Goal: Information Seeking & Learning: Find specific fact

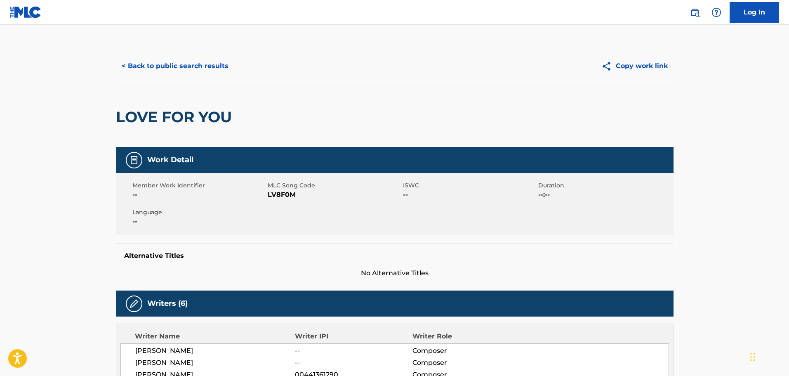
click at [167, 53] on div "< Back to public search results Copy work link" at bounding box center [395, 65] width 558 height 41
click at [165, 65] on button "< Back to public search results" at bounding box center [175, 66] width 118 height 21
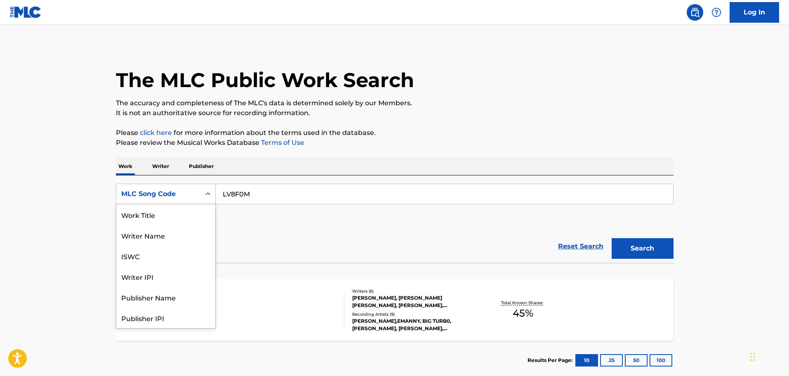
click at [166, 186] on div "MLC Song Code" at bounding box center [158, 194] width 84 height 16
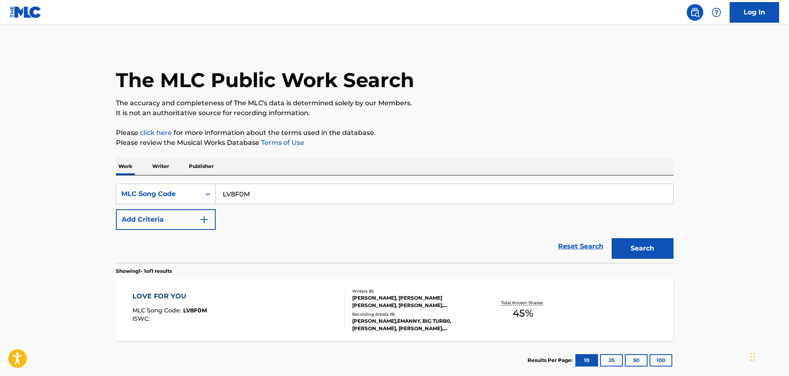
click at [299, 195] on input "LV8F0M" at bounding box center [445, 194] width 458 height 20
drag, startPoint x: 274, startPoint y: 193, endPoint x: 160, endPoint y: 183, distance: 114.3
click at [165, 184] on div "SearchWithCriteriae53003f3-732f-4ea2-9747-b0d918528ee6 MLC Song Code LV8F0M" at bounding box center [395, 194] width 558 height 21
paste input "CA34AV"
click at [645, 235] on div "Search" at bounding box center [641, 246] width 66 height 33
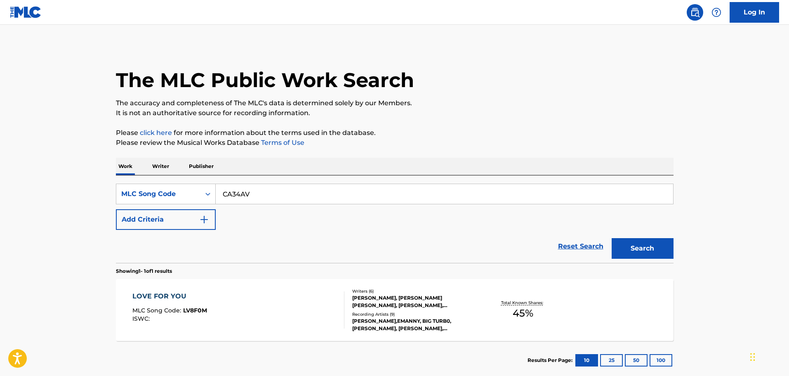
click at [644, 243] on button "Search" at bounding box center [643, 248] width 62 height 21
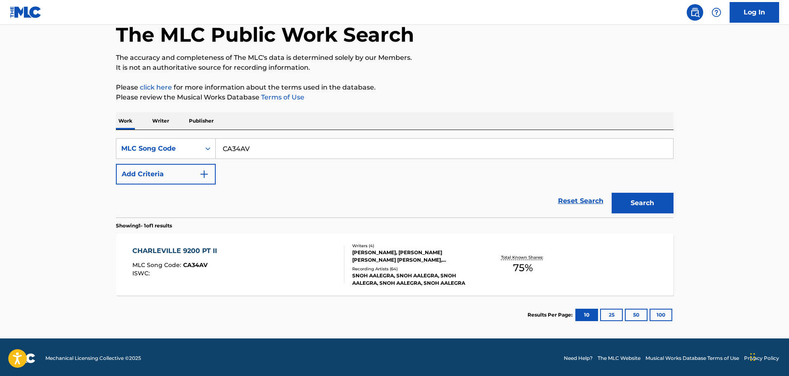
scroll to position [47, 0]
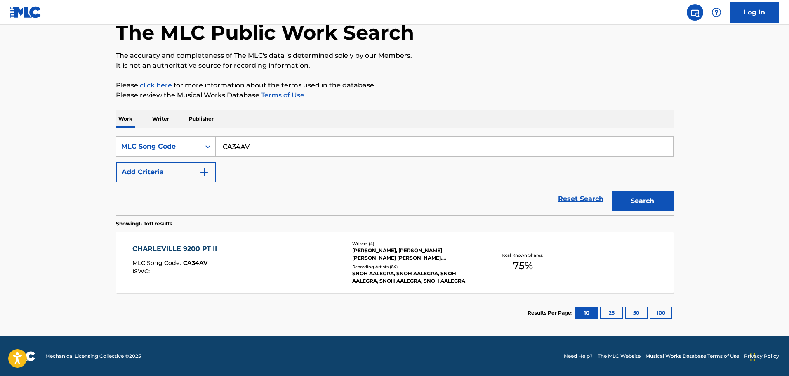
click at [265, 149] on input "CA34AV" at bounding box center [445, 147] width 458 height 20
click at [115, 114] on div "The MLC Public Work Search The accuracy and completeness of The MLC's data is d…" at bounding box center [395, 165] width 578 height 334
paste input "HVADCI"
click at [652, 196] on button "Search" at bounding box center [643, 201] width 62 height 21
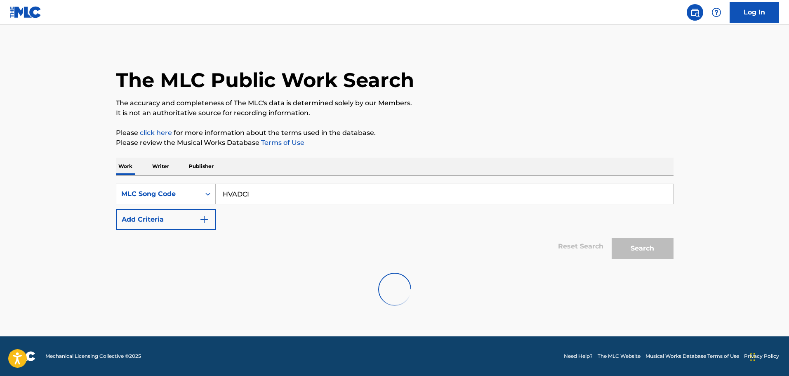
scroll to position [0, 0]
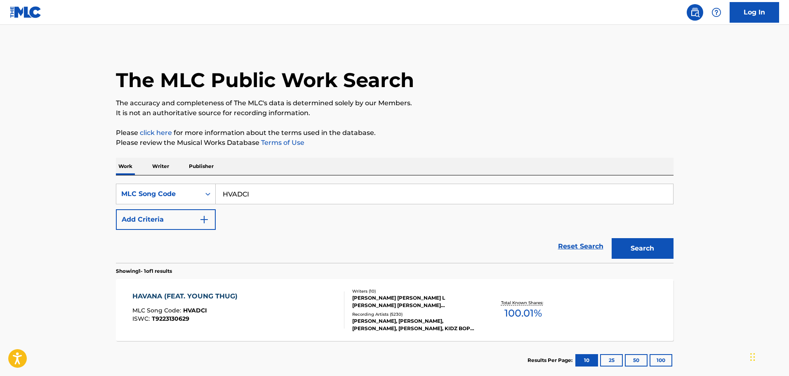
drag, startPoint x: 651, startPoint y: 139, endPoint x: 515, endPoint y: 219, distance: 157.7
click at [651, 139] on p "Please review the Musical Works Database Terms of Use" at bounding box center [395, 143] width 558 height 10
click at [265, 195] on input "HVADCI" at bounding box center [445, 194] width 458 height 20
drag, startPoint x: 187, startPoint y: 177, endPoint x: 302, endPoint y: 199, distance: 117.2
click at [150, 175] on div "Work Writer Publisher SearchWithCriteriae53003f3-732f-4ea2-9747-b0d918528ee6 ML…" at bounding box center [395, 269] width 558 height 222
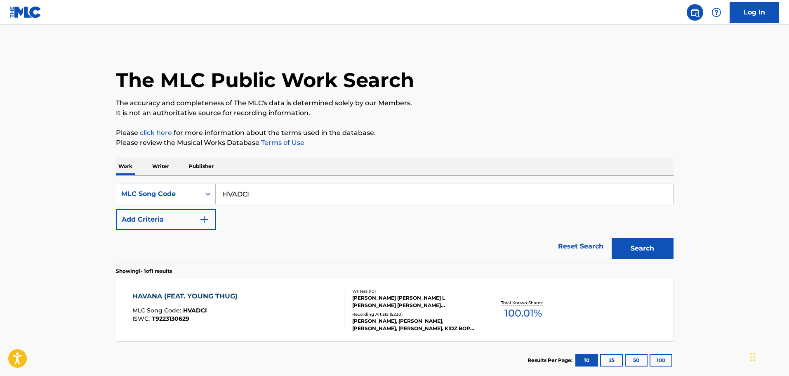
paste input "DA190R"
type input "DA190R"
click at [648, 244] on button "Search" at bounding box center [643, 248] width 62 height 21
click at [242, 324] on div "DAY 1 S MLC Song Code : DA190R ISWC : T9287063938" at bounding box center [238, 309] width 212 height 37
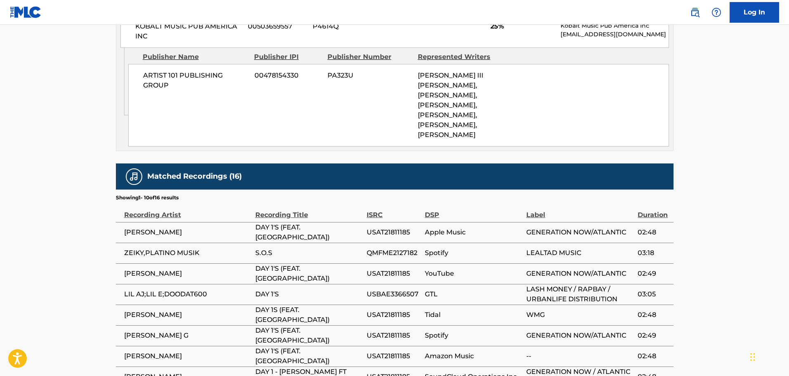
scroll to position [495, 0]
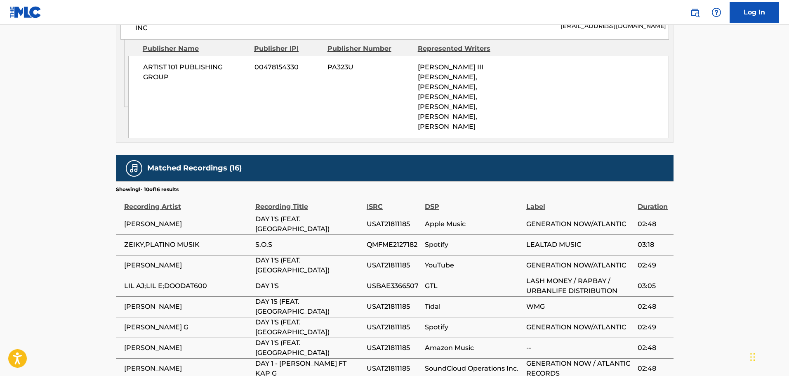
click at [396, 302] on span "USAT21811185" at bounding box center [394, 307] width 54 height 10
copy span "USAT21811185"
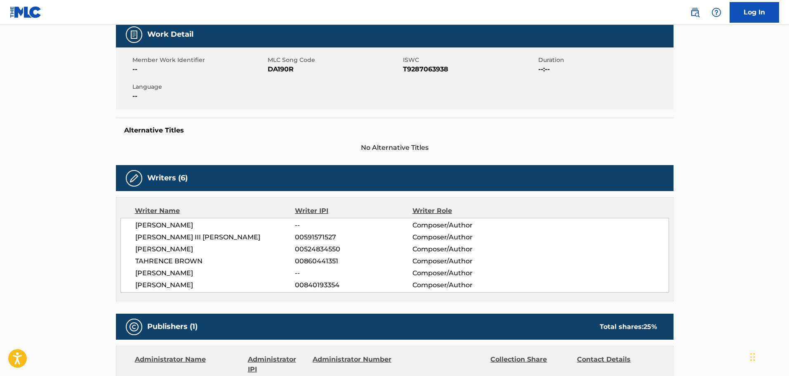
scroll to position [124, 0]
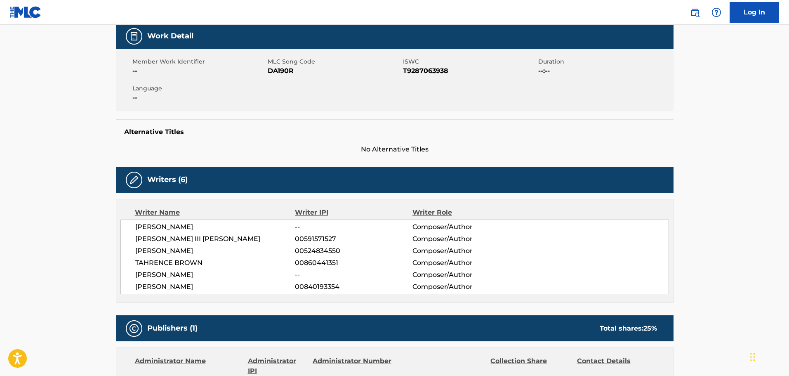
drag, startPoint x: 217, startPoint y: 285, endPoint x: 149, endPoint y: 247, distance: 78.0
click at [149, 248] on div "[PERSON_NAME] -- Composer/Author [PERSON_NAME] III [PERSON_NAME] 00591571527 Co…" at bounding box center [394, 257] width 549 height 75
click at [149, 246] on span "[PERSON_NAME]" at bounding box center [215, 251] width 160 height 10
drag, startPoint x: 135, startPoint y: 227, endPoint x: 213, endPoint y: 285, distance: 97.1
click at [213, 285] on div "[PERSON_NAME] -- Composer/Author [PERSON_NAME] III [PERSON_NAME] 00591571527 Co…" at bounding box center [394, 257] width 549 height 75
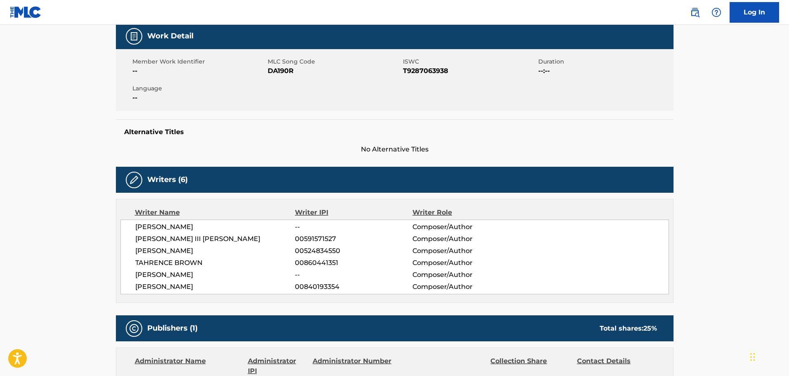
copy div "[PERSON_NAME] -- Composer/Author [PERSON_NAME] III [PERSON_NAME] 00591571527 Co…"
click at [295, 103] on div "Member Work Identifier -- MLC Song Code DA190R ISWC T9287063938 Duration --:-- …" at bounding box center [395, 80] width 558 height 62
click at [424, 71] on span "T9287063938" at bounding box center [469, 71] width 133 height 10
copy span "T9287063938"
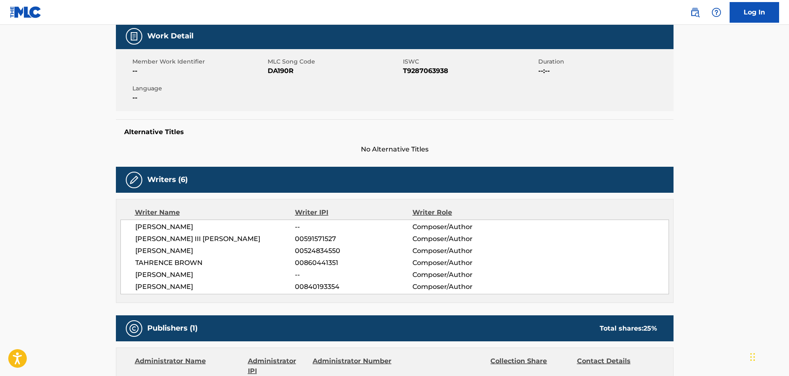
click at [340, 125] on div "Alternative Titles No Alternative Titles" at bounding box center [395, 136] width 558 height 35
click at [267, 220] on div "[PERSON_NAME] -- Composer/Author [PERSON_NAME] III [PERSON_NAME] 00591571527 Co…" at bounding box center [394, 257] width 549 height 75
drag, startPoint x: 191, startPoint y: 240, endPoint x: 144, endPoint y: 236, distance: 47.2
click at [144, 236] on span "[PERSON_NAME] III [PERSON_NAME]" at bounding box center [215, 239] width 160 height 10
click at [189, 246] on span "[PERSON_NAME]" at bounding box center [215, 251] width 160 height 10
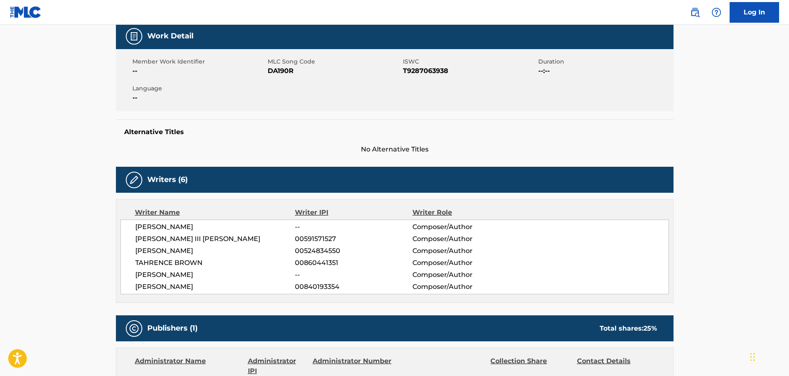
drag, startPoint x: 206, startPoint y: 249, endPoint x: 123, endPoint y: 251, distance: 83.8
click at [123, 251] on div "[PERSON_NAME] -- Composer/Author [PERSON_NAME] III [PERSON_NAME] 00591571527 Co…" at bounding box center [394, 257] width 549 height 75
click at [208, 270] on span "[PERSON_NAME]" at bounding box center [215, 275] width 160 height 10
drag, startPoint x: 215, startPoint y: 289, endPoint x: 111, endPoint y: 283, distance: 104.1
click at [111, 283] on div "< Back to public search results Copy work link DAY 1 S Work Detail Member Work …" at bounding box center [395, 372] width 578 height 900
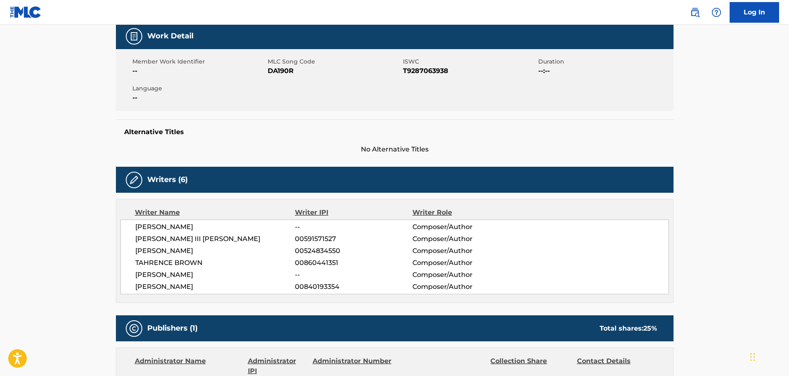
copy span "[PERSON_NAME]"
drag, startPoint x: 564, startPoint y: 128, endPoint x: 659, endPoint y: 61, distance: 117.0
click at [565, 128] on div "Alternative Titles No Alternative Titles" at bounding box center [395, 136] width 558 height 35
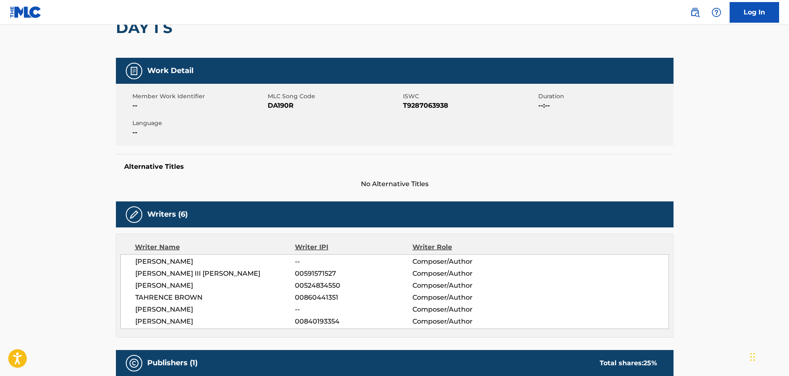
scroll to position [0, 0]
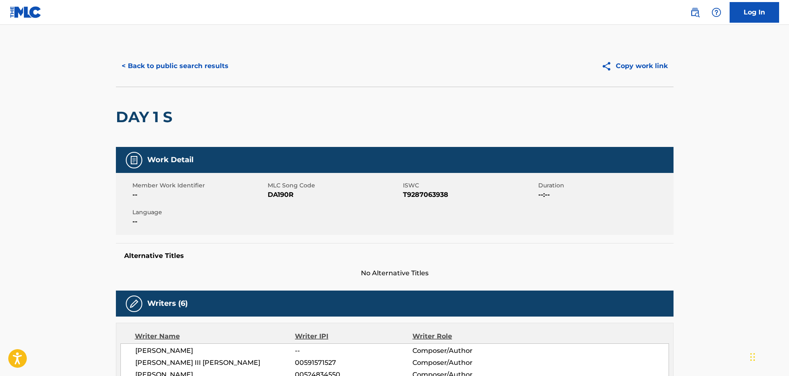
click at [189, 64] on button "< Back to public search results" at bounding box center [175, 66] width 118 height 21
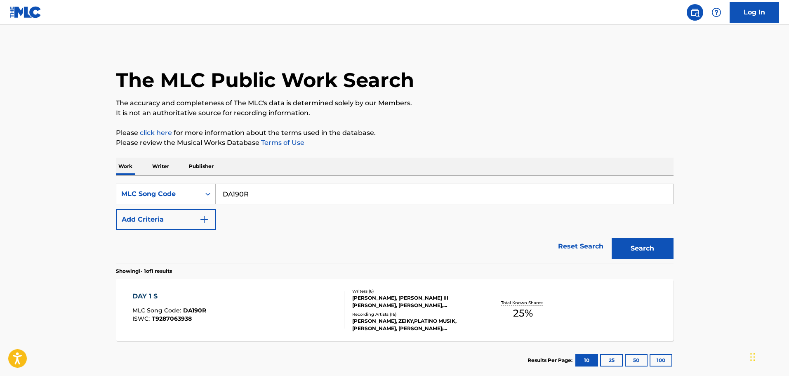
click at [256, 202] on input "DA190R" at bounding box center [445, 194] width 458 height 20
drag, startPoint x: 258, startPoint y: 198, endPoint x: 104, endPoint y: 180, distance: 154.6
click at [107, 180] on div "The MLC Public Work Search The accuracy and completeness of The MLC's data is d…" at bounding box center [395, 212] width 578 height 334
paste input "FI8GD"
type input "FI8GDR"
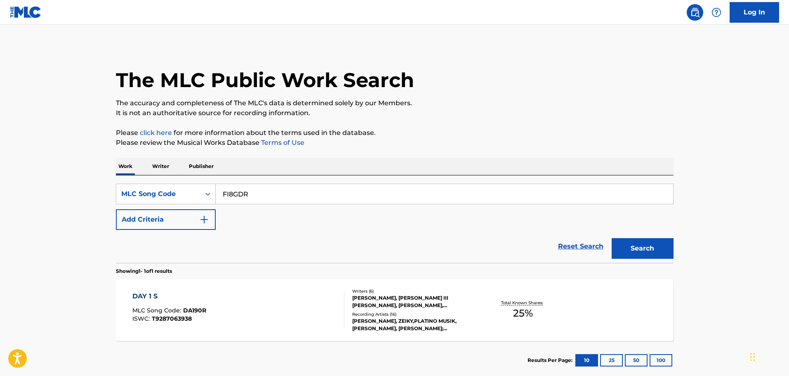
click at [671, 254] on button "Search" at bounding box center [643, 248] width 62 height 21
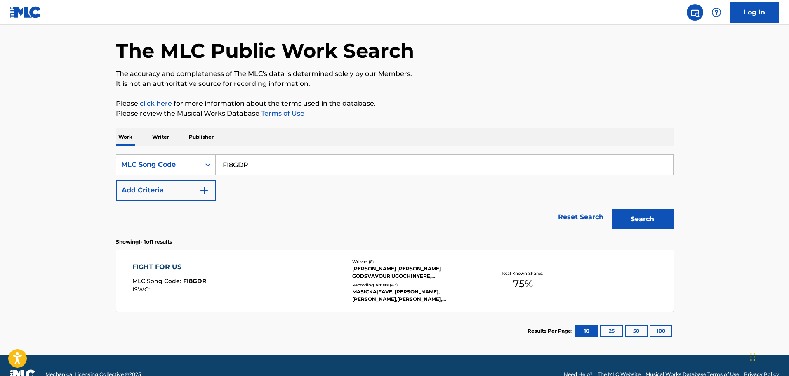
scroll to position [47, 0]
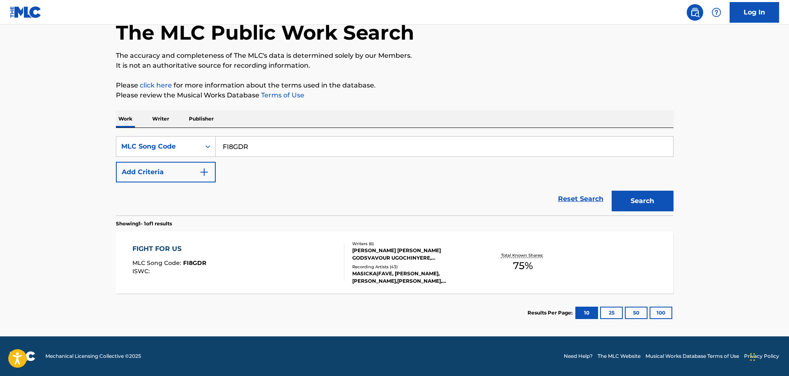
click at [289, 245] on div "FIGHT FOR US MLC Song Code : FI8GDR ISWC :" at bounding box center [238, 262] width 212 height 37
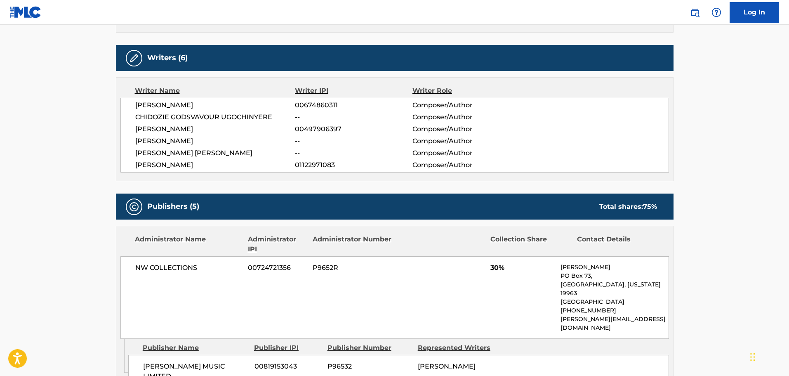
scroll to position [206, 0]
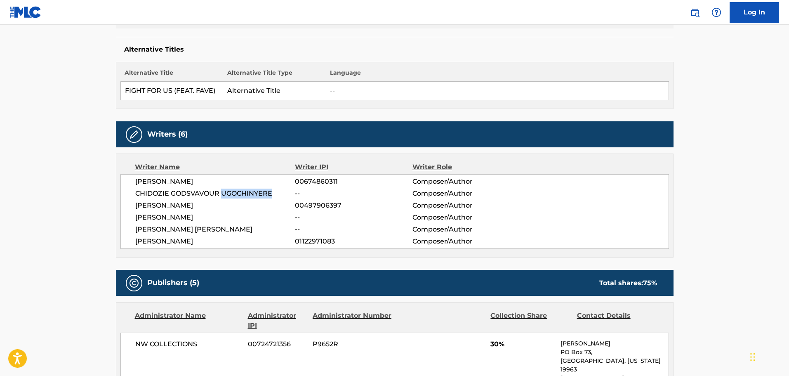
drag, startPoint x: 272, startPoint y: 193, endPoint x: 222, endPoint y: 191, distance: 50.8
click at [222, 191] on span "CHIDOZIE GODSVAVOUR UGOCHINYERE" at bounding box center [215, 194] width 160 height 10
copy span "UGOCHINYERE"
click at [234, 208] on span "[PERSON_NAME]" at bounding box center [215, 206] width 160 height 10
click at [198, 203] on span "[PERSON_NAME]" at bounding box center [215, 206] width 160 height 10
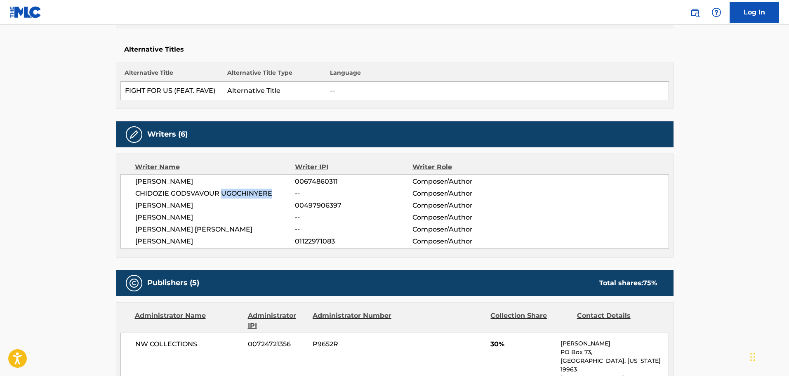
drag, startPoint x: 272, startPoint y: 193, endPoint x: 221, endPoint y: 191, distance: 51.2
click at [221, 191] on span "CHIDOZIE GODSVAVOUR UGOCHINYERE" at bounding box center [215, 194] width 160 height 10
copy span "UGOCHINYERE"
click at [149, 171] on div "Writer Name" at bounding box center [215, 167] width 161 height 10
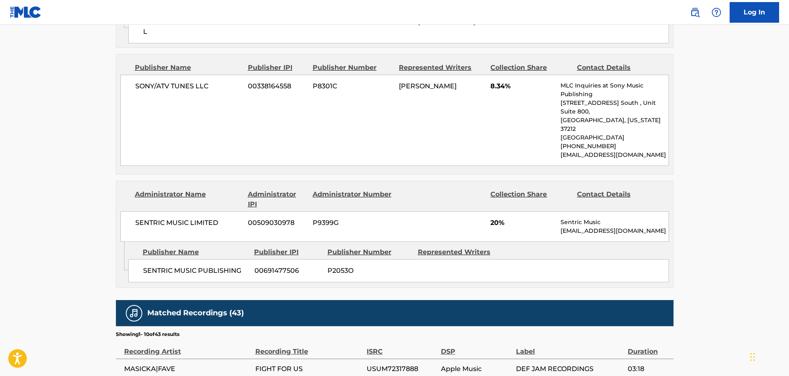
scroll to position [1193, 0]
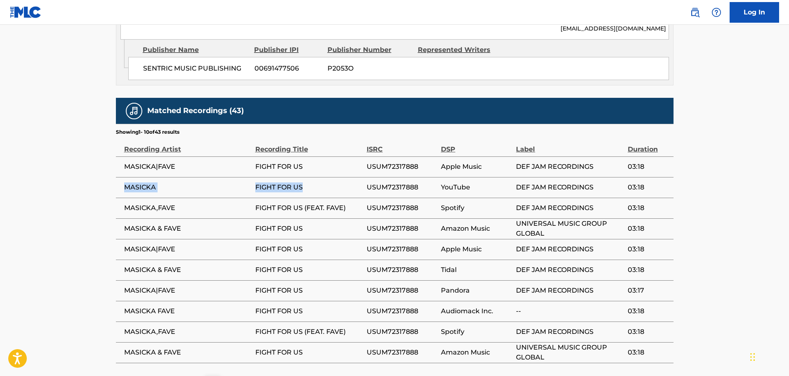
drag, startPoint x: 282, startPoint y: 117, endPoint x: 126, endPoint y: 115, distance: 156.0
click at [126, 177] on tr "MASICKA FIGHT FOR US USUM72317888 YouTube DEF JAM RECORDINGS 03:18" at bounding box center [395, 187] width 558 height 21
copy tr "MASICKA FIGHT FOR US"
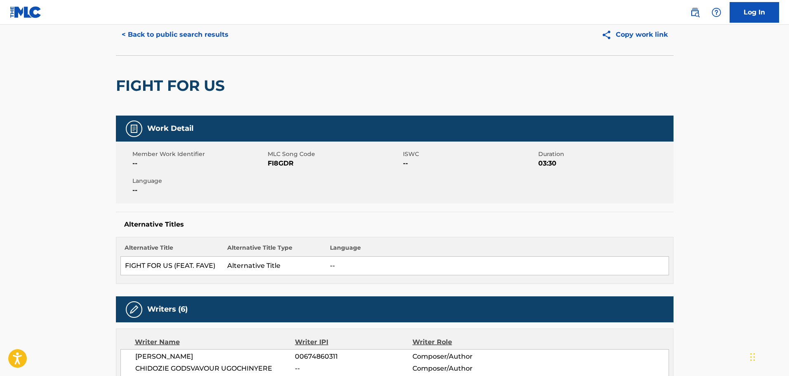
scroll to position [0, 0]
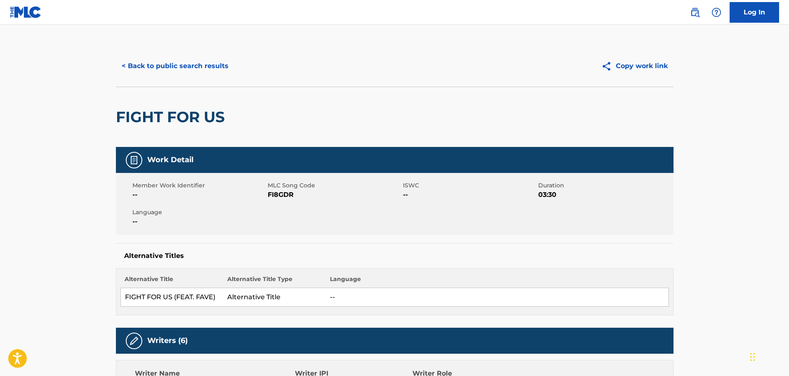
click at [179, 68] on button "< Back to public search results" at bounding box center [175, 66] width 118 height 21
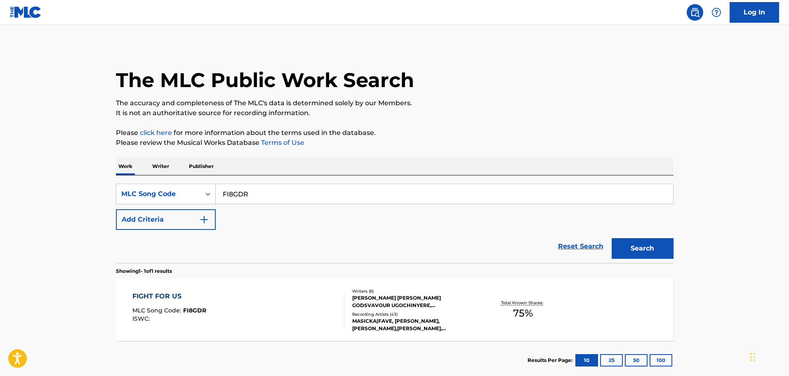
scroll to position [26, 0]
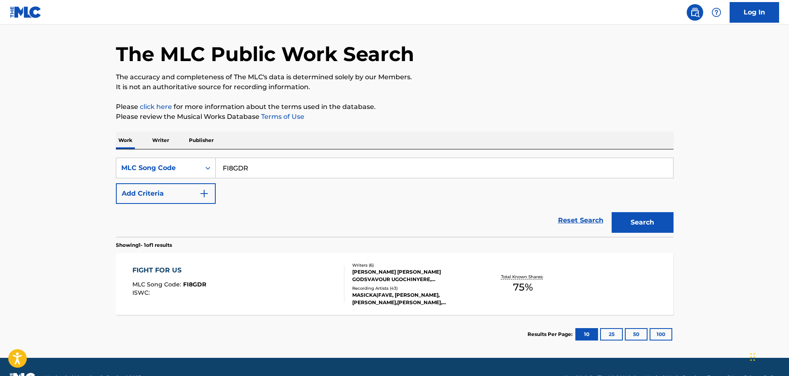
click at [283, 172] on input "FI8GDR" at bounding box center [445, 168] width 458 height 20
drag, startPoint x: 270, startPoint y: 166, endPoint x: 111, endPoint y: 131, distance: 163.1
click at [121, 132] on div "Work Writer Publisher SearchWithCriteriae53003f3-732f-4ea2-9747-b0d918528ee6 ML…" at bounding box center [395, 243] width 558 height 222
paste input "G72738"
type input "G72738"
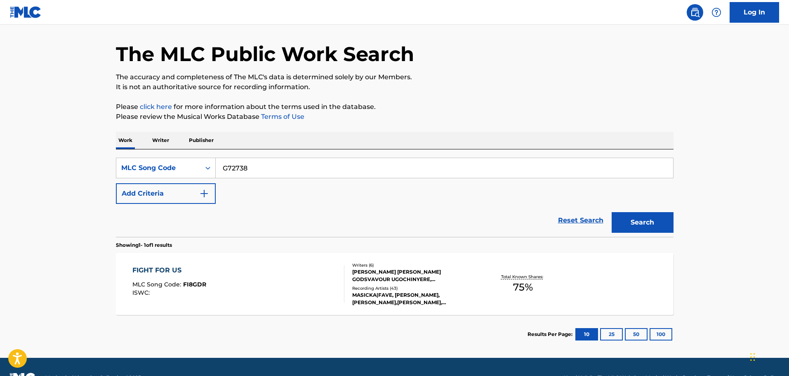
click at [616, 207] on div "Search" at bounding box center [641, 220] width 66 height 33
click at [633, 213] on button "Search" at bounding box center [643, 222] width 62 height 21
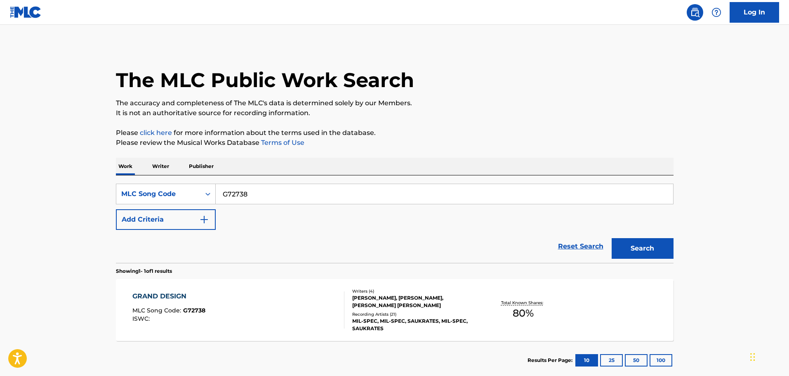
click at [337, 243] on div "Reset Search Search" at bounding box center [395, 246] width 558 height 33
click at [271, 300] on div "GRAND DESIGN MLC Song Code : G72738 ISWC :" at bounding box center [238, 309] width 212 height 37
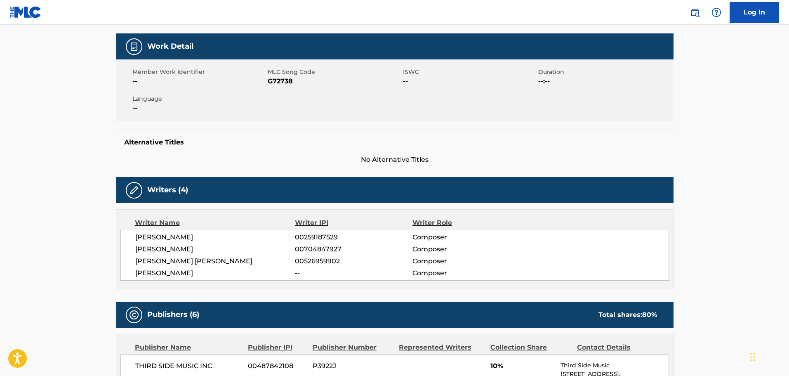
scroll to position [83, 0]
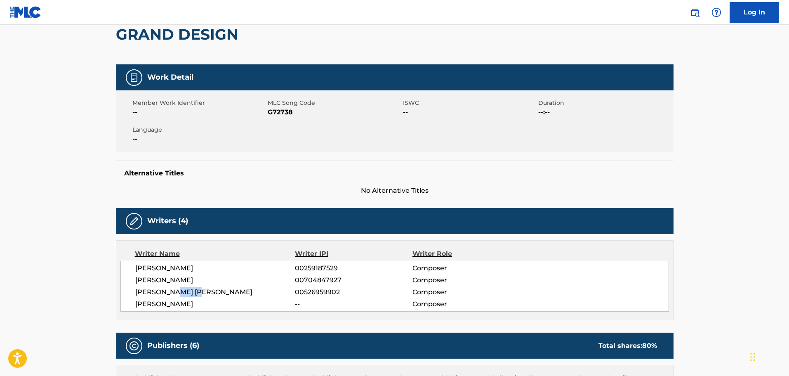
drag, startPoint x: 207, startPoint y: 291, endPoint x: 179, endPoint y: 295, distance: 28.7
click at [179, 295] on span "[PERSON_NAME] [PERSON_NAME]" at bounding box center [215, 292] width 160 height 10
copy span "[PERSON_NAME]"
drag, startPoint x: 395, startPoint y: 230, endPoint x: 392, endPoint y: 227, distance: 4.7
click at [393, 228] on div "Writers (4)" at bounding box center [395, 221] width 558 height 26
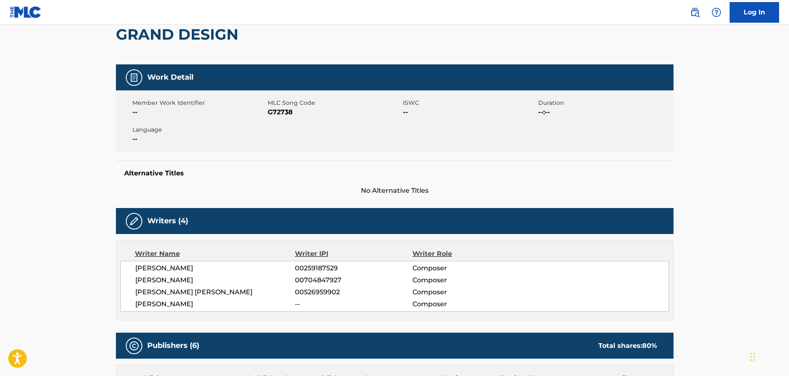
click at [286, 109] on span "G72738" at bounding box center [334, 112] width 133 height 10
copy span "G72738"
click at [419, 151] on div "Member Work Identifier -- MLC Song Code G72738 ISWC -- Duration --:-- Language …" at bounding box center [395, 121] width 558 height 62
click at [261, 139] on span "--" at bounding box center [198, 139] width 133 height 10
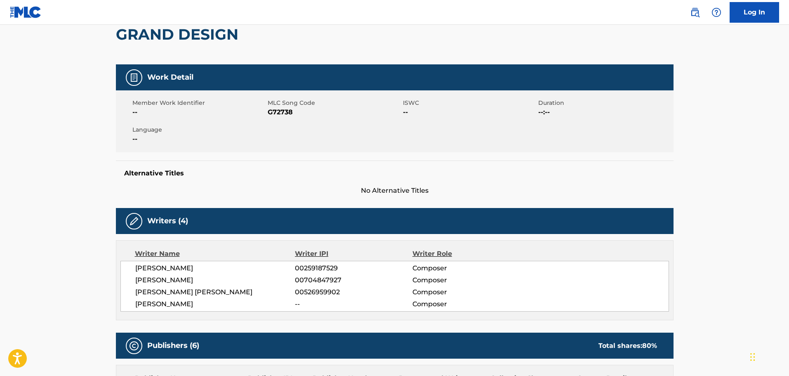
click at [214, 275] on div "[PERSON_NAME] 00259187529 Composer [PERSON_NAME] 00704847927 Composer [PERSON_N…" at bounding box center [394, 286] width 549 height 51
drag, startPoint x: 216, startPoint y: 269, endPoint x: 125, endPoint y: 262, distance: 91.4
click at [125, 262] on div "[PERSON_NAME] 00259187529 Composer [PERSON_NAME] 00704847927 Composer [PERSON_N…" at bounding box center [394, 286] width 549 height 51
copy span "[PERSON_NAME]"
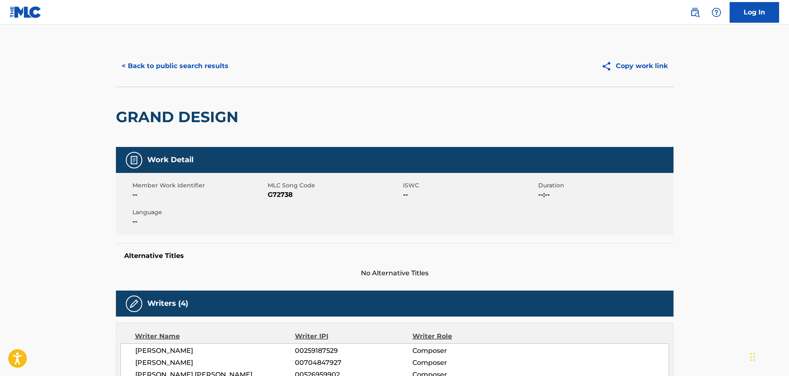
drag, startPoint x: 340, startPoint y: 113, endPoint x: 262, endPoint y: 88, distance: 81.4
click at [340, 112] on div "GRAND DESIGN" at bounding box center [395, 117] width 558 height 60
click at [213, 70] on button "< Back to public search results" at bounding box center [175, 66] width 118 height 21
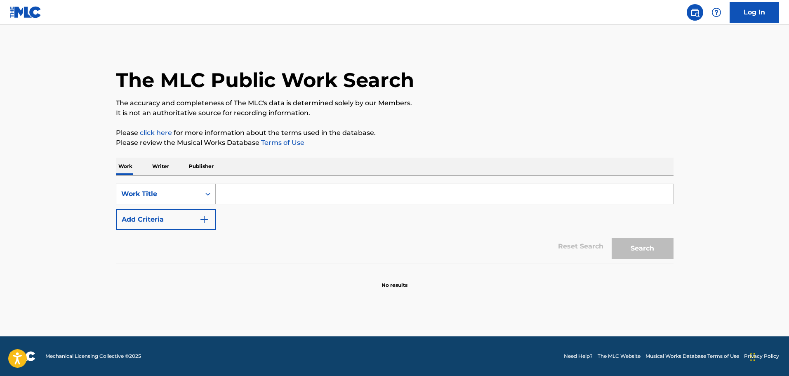
click at [197, 191] on div "Work Title" at bounding box center [158, 194] width 84 height 16
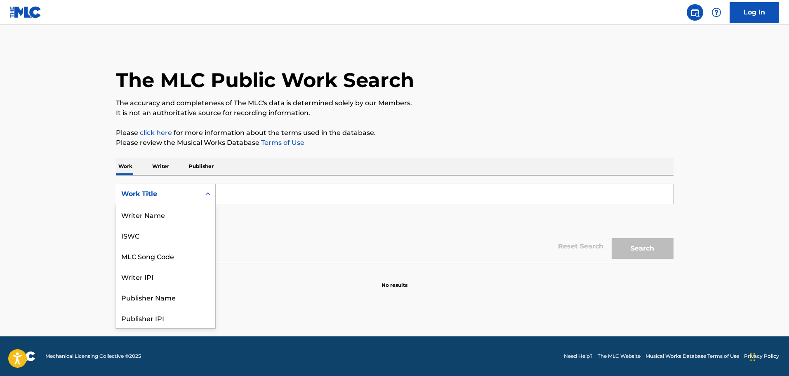
scroll to position [41, 0]
click at [178, 211] on div "MLC Song Code" at bounding box center [165, 214] width 99 height 21
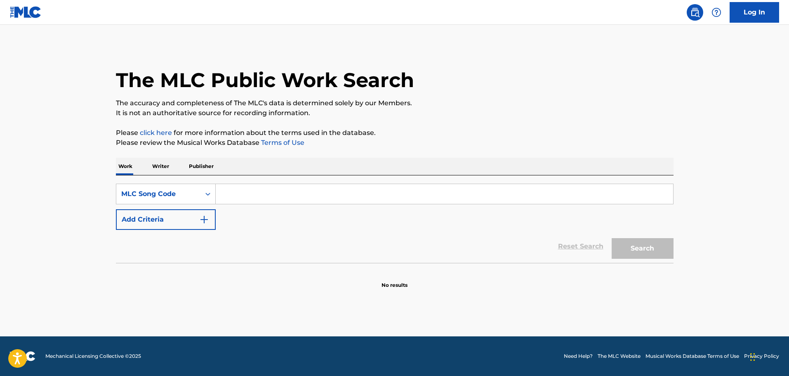
drag, startPoint x: 241, startPoint y: 191, endPoint x: 252, endPoint y: 193, distance: 11.6
click at [241, 191] on input "Search Form" at bounding box center [445, 194] width 458 height 20
paste input "DA190R"
type input "DA190R"
click at [628, 253] on button "Search" at bounding box center [643, 248] width 62 height 21
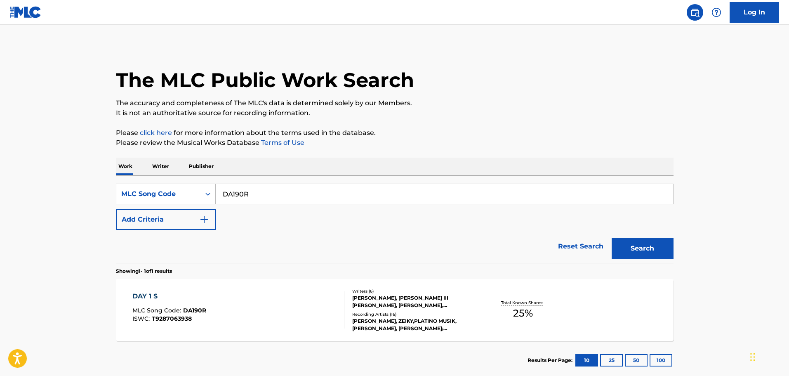
click at [210, 292] on div "DAY 1 S MLC Song Code : DA190R ISWC : T9287063938" at bounding box center [238, 309] width 212 height 37
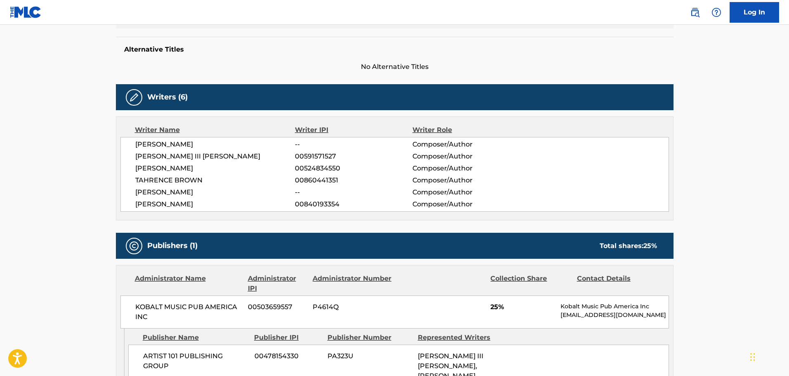
scroll to position [83, 0]
